Goal: Information Seeking & Learning: Check status

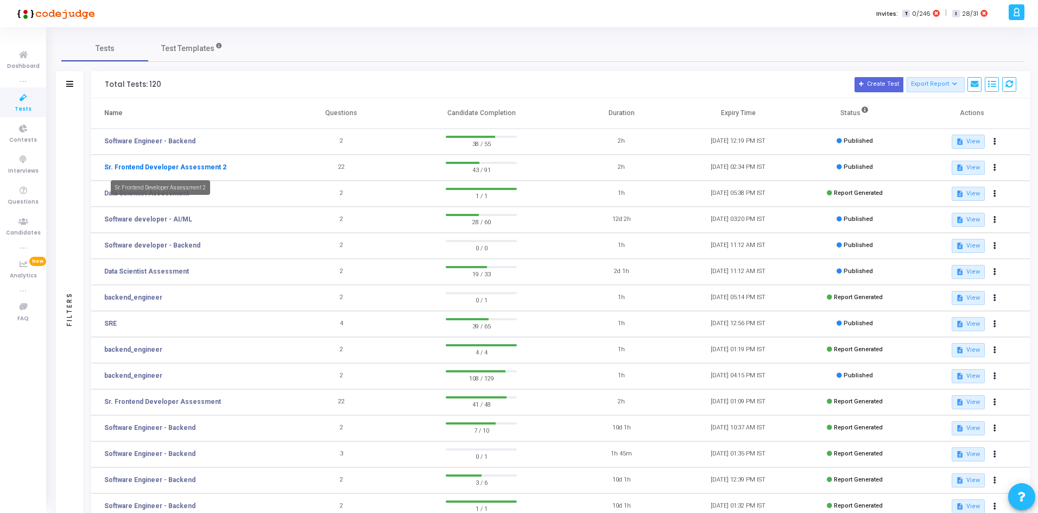
click at [164, 168] on link "Sr. Frontend Developer Assessment 2" at bounding box center [165, 167] width 122 height 10
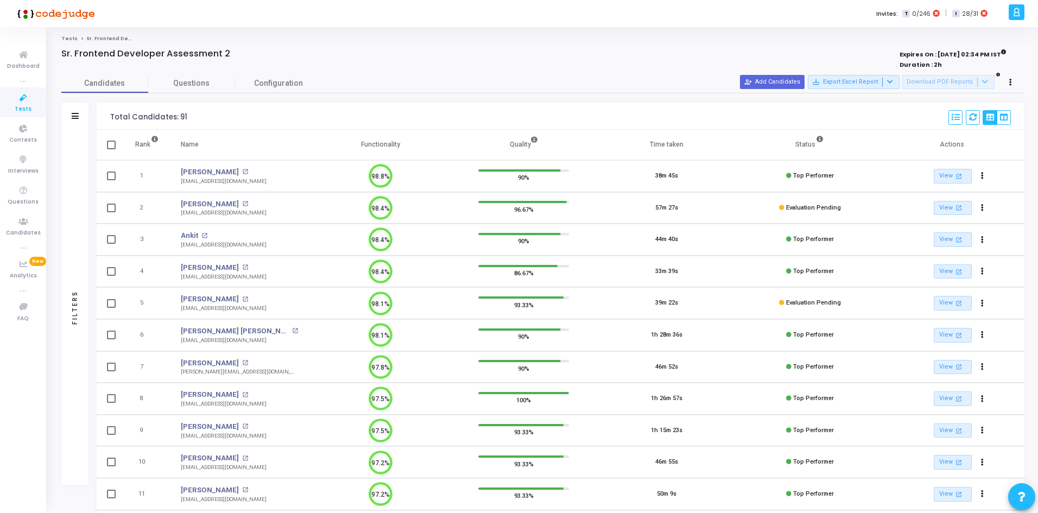
click at [81, 112] on div "Filters" at bounding box center [74, 116] width 27 height 27
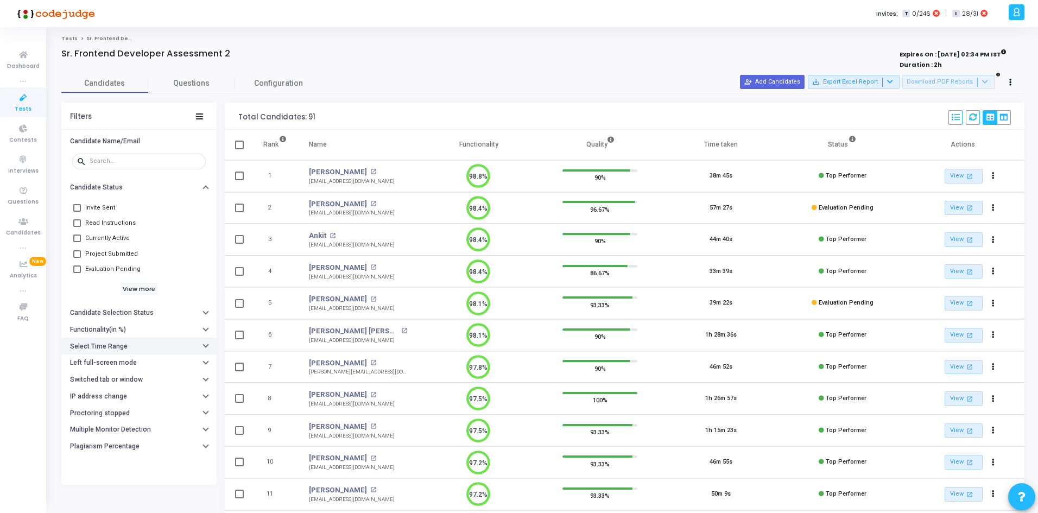
click at [111, 345] on h6 "Select Time Range" at bounding box center [99, 346] width 58 height 8
click at [131, 371] on input "text" at bounding box center [161, 368] width 80 height 7
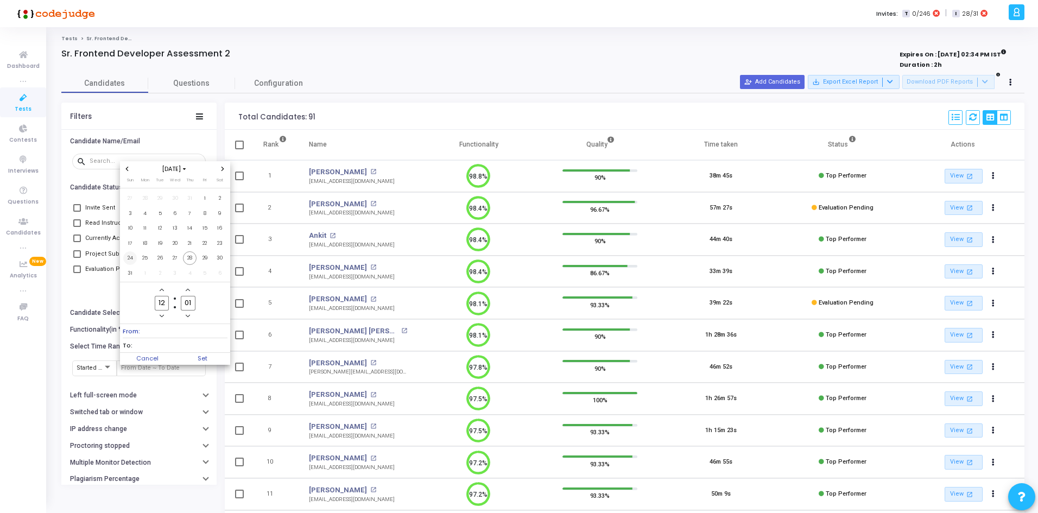
click at [127, 253] on span "24" at bounding box center [130, 258] width 14 height 14
click at [194, 256] on span "28" at bounding box center [190, 258] width 14 height 14
click at [203, 361] on span "Set" at bounding box center [202, 359] width 55 height 12
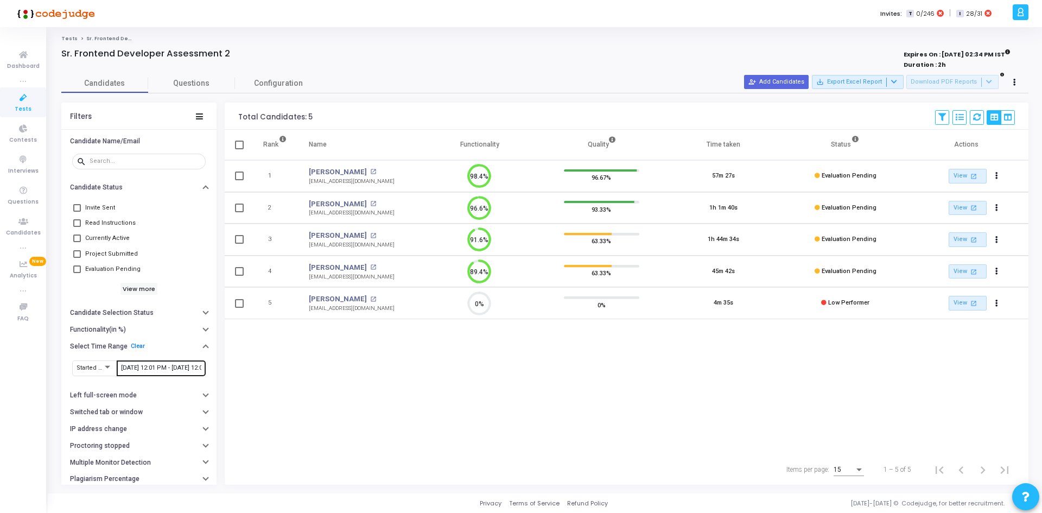
click at [128, 374] on div "[DATE] 12:01 PM - [DATE] 12:01 PM" at bounding box center [161, 367] width 80 height 17
click at [91, 365] on span "Started At" at bounding box center [90, 366] width 27 height 7
click at [142, 366] on div at bounding box center [521, 256] width 1042 height 513
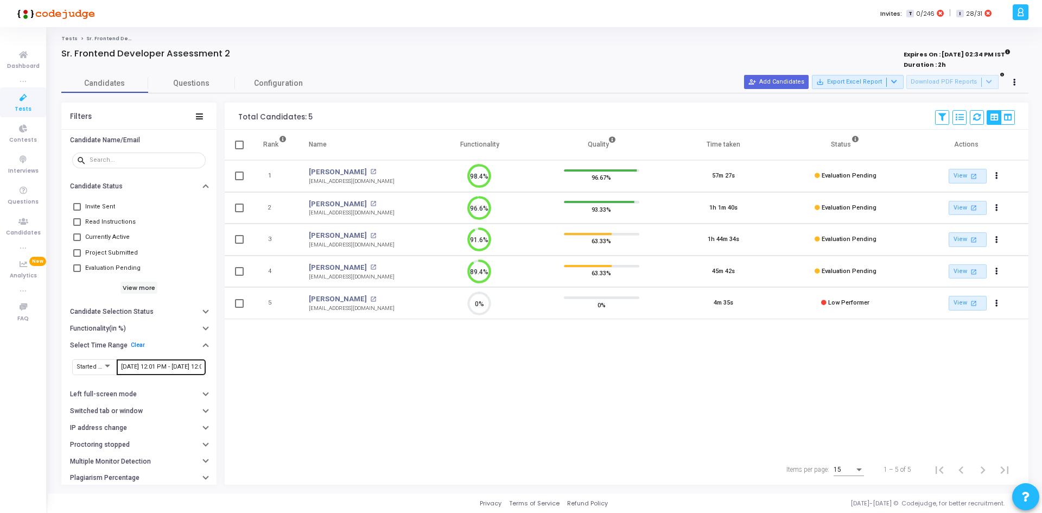
click at [141, 366] on input "[DATE] 12:01 PM - [DATE] 12:01 PM" at bounding box center [161, 367] width 80 height 7
click at [133, 245] on span "17" at bounding box center [130, 243] width 14 height 14
click at [202, 253] on span "29" at bounding box center [205, 257] width 14 height 14
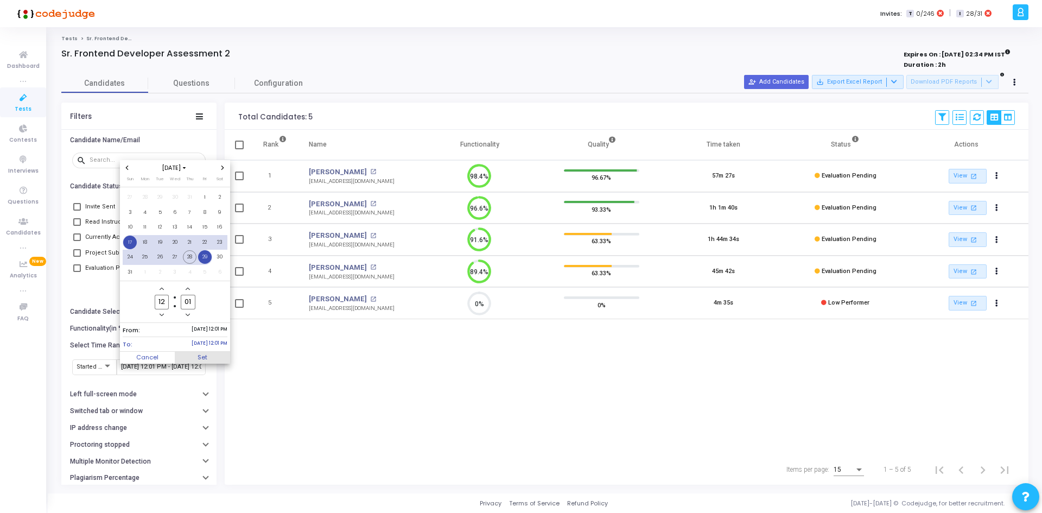
click at [202, 358] on span "Set" at bounding box center [202, 358] width 55 height 12
type input "[DATE] 12:01 PM - [DATE] 12:01 PM"
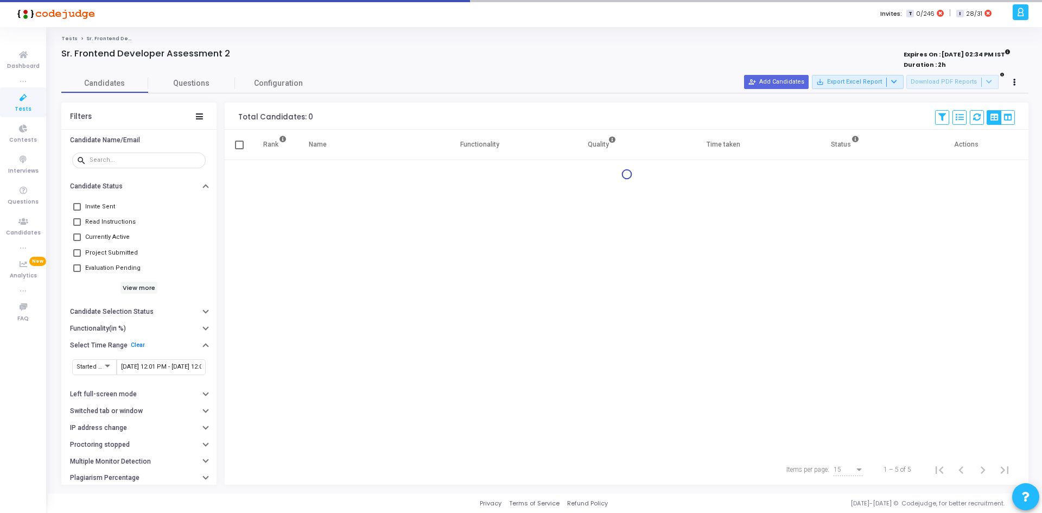
drag, startPoint x: 131, startPoint y: 291, endPoint x: 259, endPoint y: 186, distance: 166.1
click at [259, 186] on div "Filters Candidate Name/Email search Candidate Status Invite Sent Read Instructi…" at bounding box center [544, 294] width 967 height 382
click at [391, 206] on div "Rank Name Functionality Quality Time taken Status Actions" at bounding box center [627, 292] width 804 height 325
click at [372, 208] on div "Rank Name Functionality Quality Time taken Status Actions" at bounding box center [627, 292] width 804 height 325
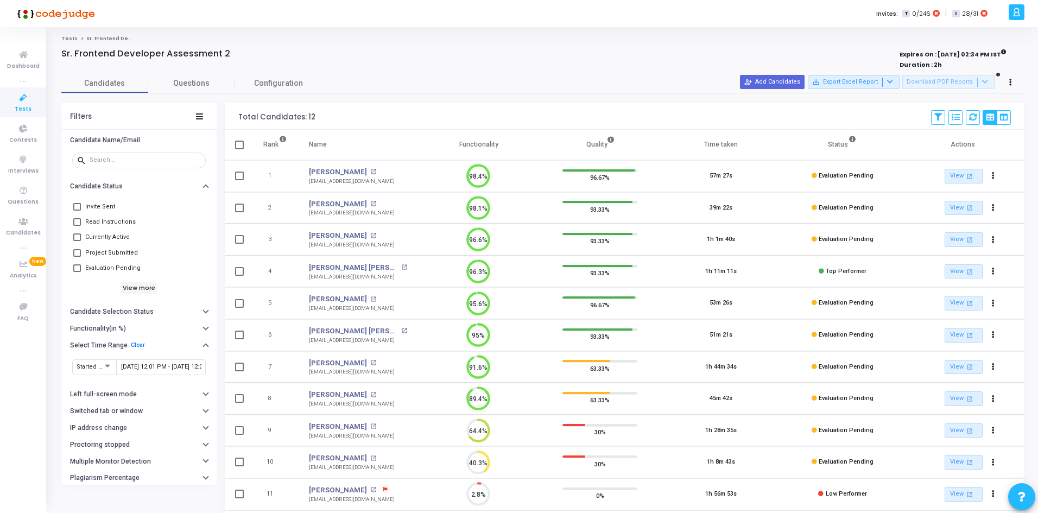
scroll to position [87, 0]
